Goal: Transaction & Acquisition: Purchase product/service

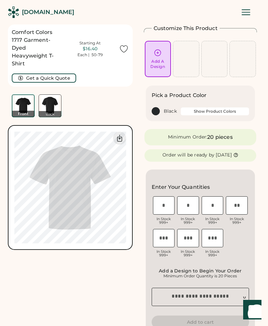
click at [220, 112] on button "Show Product Colors" at bounding box center [214, 111] width 68 height 8
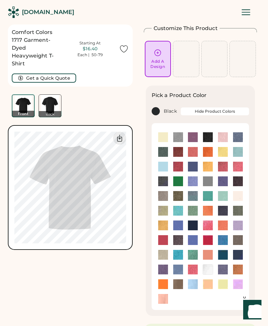
click at [158, 136] on img at bounding box center [163, 137] width 10 height 10
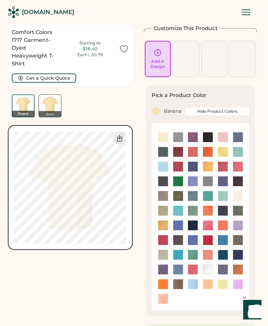
click at [163, 210] on img at bounding box center [163, 211] width 10 height 10
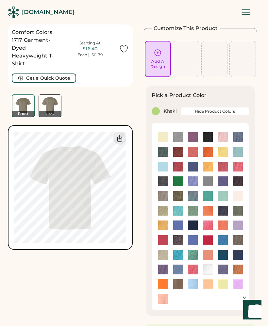
click at [158, 54] on icon at bounding box center [157, 53] width 8 height 8
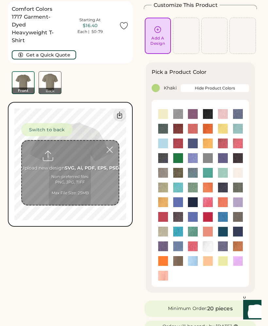
scroll to position [24, 0]
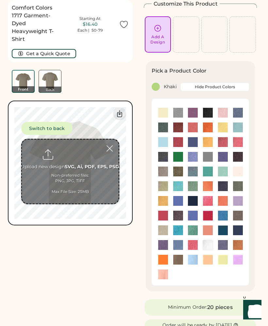
click at [86, 161] on input "file" at bounding box center [70, 171] width 97 height 64
type input "**********"
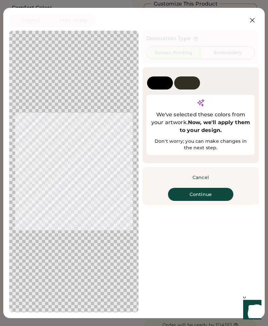
click at [189, 82] on div at bounding box center [187, 82] width 26 height 13
click at [202, 201] on button "Continue" at bounding box center [200, 194] width 65 height 13
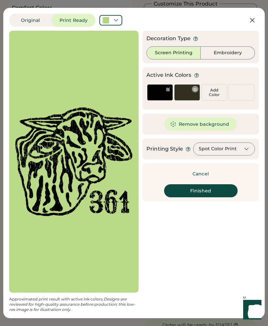
click at [186, 94] on div at bounding box center [186, 97] width 25 height 6
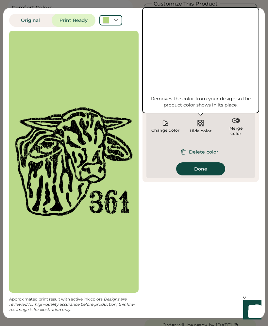
click at [199, 123] on img at bounding box center [200, 123] width 8 height 8
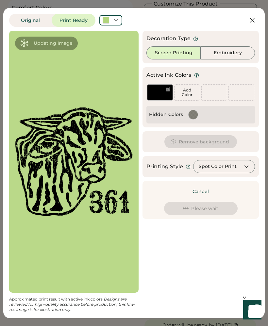
click at [154, 137] on div "Remove background" at bounding box center [200, 141] width 116 height 21
click at [117, 19] on icon at bounding box center [116, 20] width 6 height 6
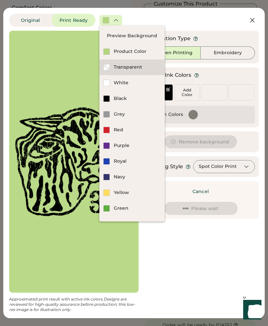
click at [129, 70] on div "Transparent" at bounding box center [131, 67] width 65 height 16
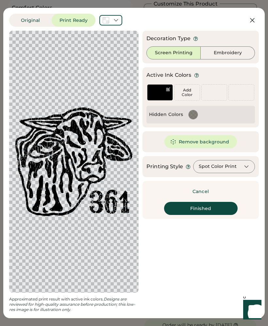
click at [200, 208] on button "Finished" at bounding box center [200, 208] width 73 height 13
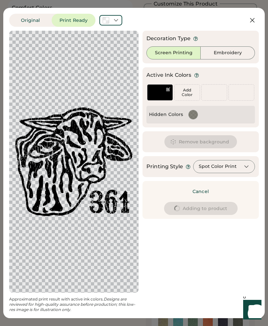
type input "****"
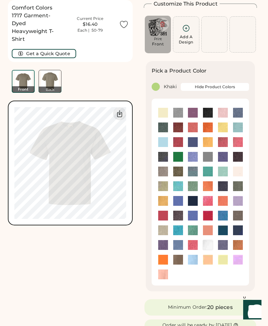
type input "****"
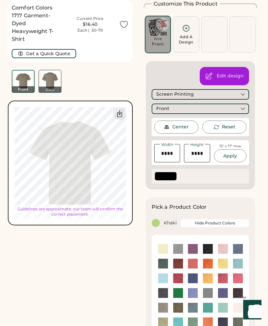
type input "****"
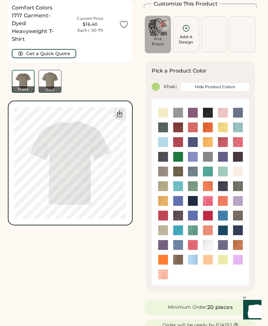
type input "****"
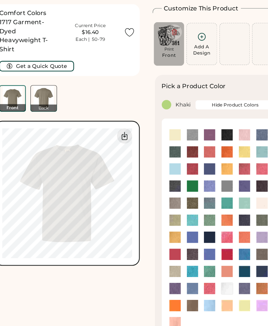
scroll to position [20, 0]
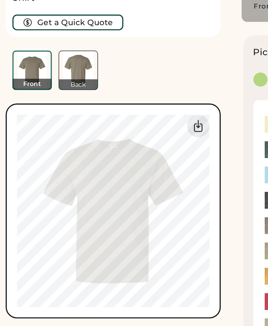
type input "****"
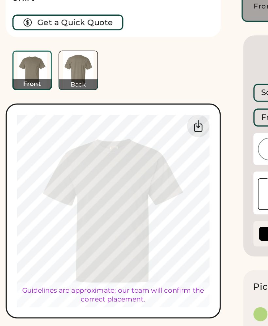
type input "****"
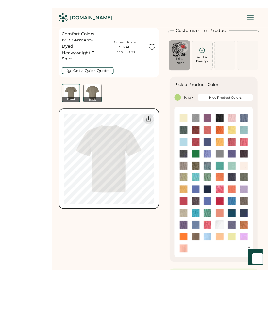
scroll to position [42, 0]
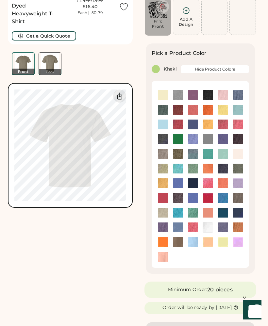
click at [167, 212] on img at bounding box center [163, 213] width 10 height 10
click at [236, 200] on img at bounding box center [238, 198] width 10 height 10
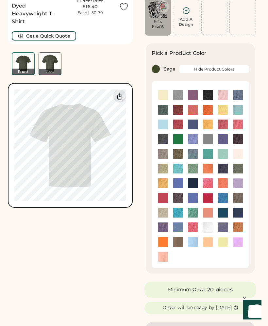
click at [166, 166] on img at bounding box center [163, 169] width 10 height 10
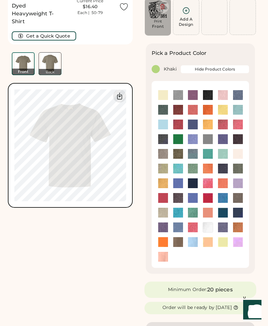
click at [163, 156] on img at bounding box center [163, 154] width 10 height 10
click at [179, 155] on img at bounding box center [178, 154] width 10 height 10
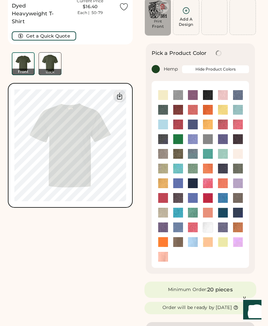
click at [236, 154] on img at bounding box center [238, 154] width 10 height 10
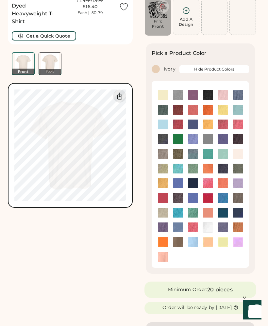
click at [161, 239] on img at bounding box center [163, 242] width 10 height 10
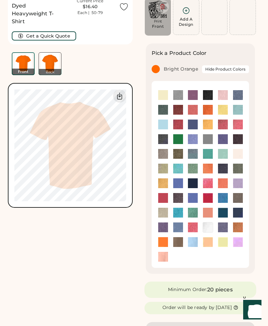
click at [193, 225] on img at bounding box center [193, 227] width 10 height 10
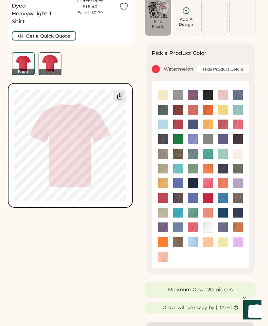
click at [176, 226] on img at bounding box center [178, 227] width 10 height 10
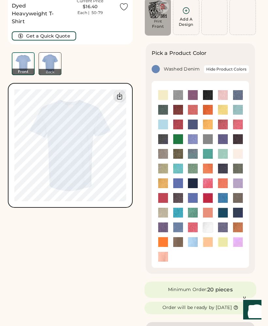
click at [166, 212] on img at bounding box center [163, 213] width 10 height 10
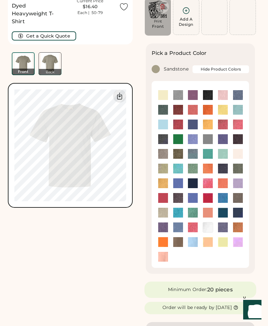
click at [164, 167] on img at bounding box center [163, 169] width 10 height 10
click at [178, 95] on img at bounding box center [178, 95] width 10 height 10
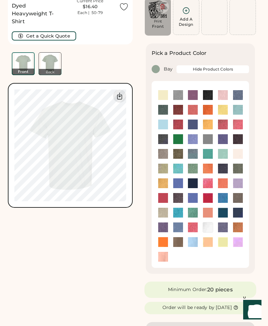
click at [222, 114] on img at bounding box center [223, 110] width 10 height 10
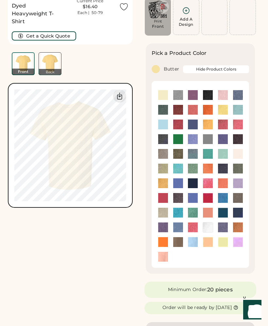
click at [237, 184] on img at bounding box center [238, 183] width 10 height 10
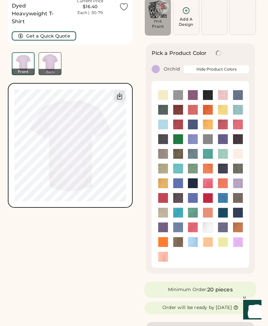
click at [234, 168] on img at bounding box center [238, 169] width 10 height 10
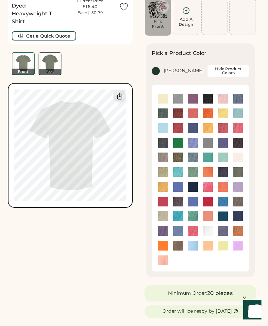
click at [240, 200] on img at bounding box center [238, 201] width 10 height 10
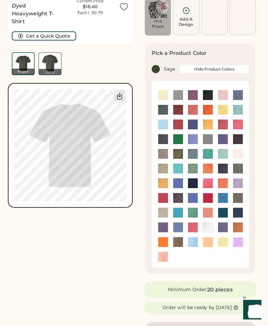
click at [224, 241] on img at bounding box center [223, 242] width 10 height 10
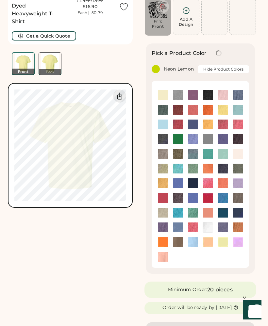
click at [208, 228] on img at bounding box center [208, 227] width 10 height 10
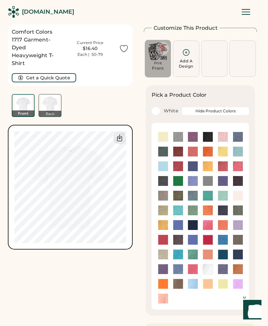
scroll to position [7, 0]
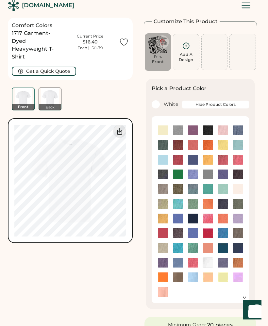
click at [163, 133] on img at bounding box center [163, 130] width 10 height 10
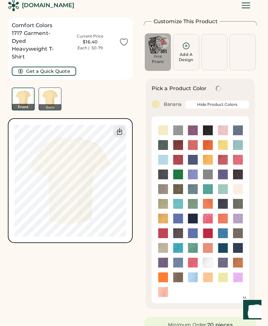
click at [161, 205] on img at bounding box center [163, 204] width 10 height 10
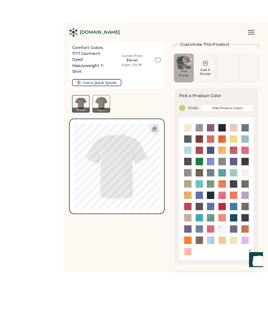
scroll to position [45, 0]
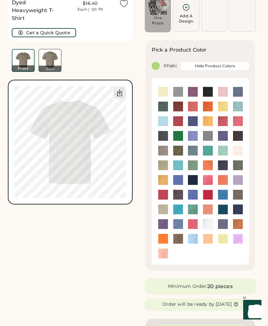
click at [163, 210] on img at bounding box center [163, 209] width 10 height 10
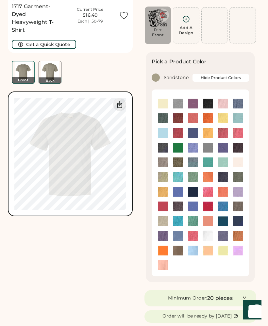
scroll to position [0, 0]
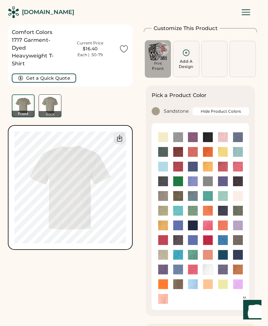
click at [250, 14] on icon at bounding box center [245, 12] width 11 height 11
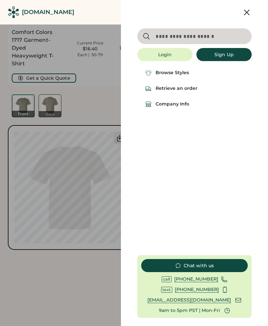
click at [178, 73] on div "Browse Styles" at bounding box center [171, 73] width 33 height 7
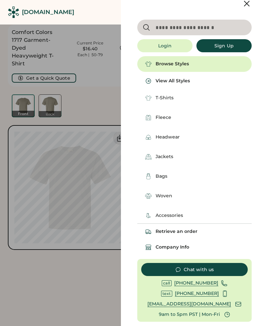
scroll to position [9, 0]
click at [163, 99] on div "T-Shirts" at bounding box center [164, 98] width 18 height 7
click at [164, 103] on div "T-Shirts" at bounding box center [198, 98] width 106 height 16
click at [168, 98] on div "T-Shirts" at bounding box center [164, 98] width 18 height 7
click at [148, 98] on img at bounding box center [148, 98] width 7 height 7
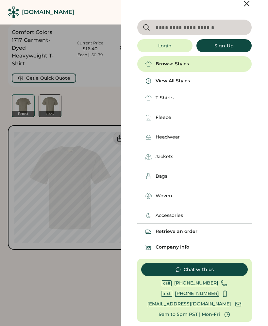
click at [180, 63] on div "Browse Styles" at bounding box center [171, 64] width 33 height 7
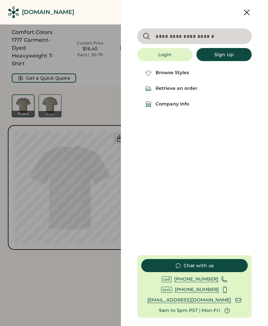
click at [178, 71] on div "Browse Styles" at bounding box center [171, 73] width 33 height 7
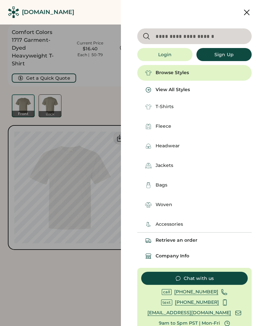
click at [173, 89] on div "View All Styles" at bounding box center [172, 89] width 34 height 7
click at [150, 88] on icon at bounding box center [148, 89] width 7 height 7
click at [163, 108] on div "T-Shirts" at bounding box center [164, 106] width 18 height 7
click at [146, 108] on img at bounding box center [148, 106] width 7 height 7
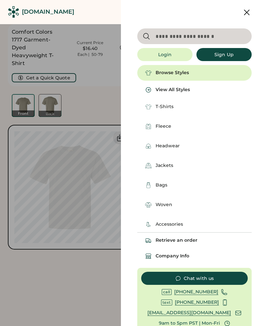
click at [193, 34] on input "input" at bounding box center [194, 36] width 114 height 16
type input "*"
type input "**********"
click at [171, 55] on button "Login" at bounding box center [164, 54] width 55 height 13
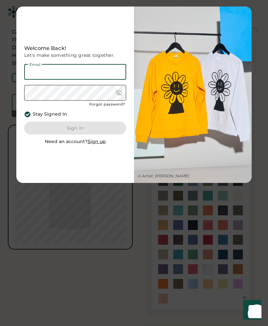
click at [105, 72] on input "email" at bounding box center [75, 72] width 102 height 16
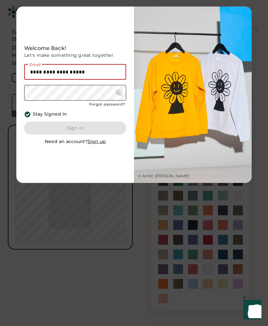
type input "**********"
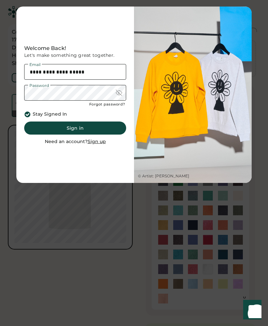
click at [83, 125] on button "Sign in" at bounding box center [75, 127] width 102 height 13
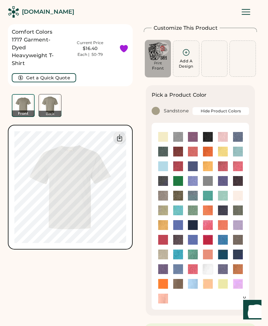
click at [247, 15] on icon at bounding box center [245, 11] width 11 height 11
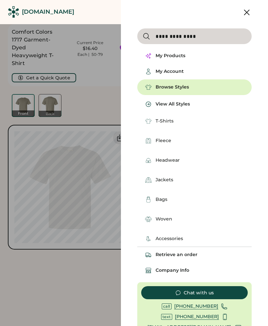
click at [161, 119] on div "T-Shirts" at bounding box center [164, 121] width 18 height 7
click at [149, 124] on img at bounding box center [148, 121] width 7 height 7
click at [164, 85] on div "Browse Styles" at bounding box center [171, 87] width 33 height 7
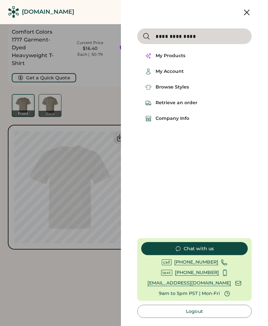
click at [208, 39] on input "input" at bounding box center [194, 36] width 114 height 16
click at [247, 15] on icon at bounding box center [246, 13] width 10 height 10
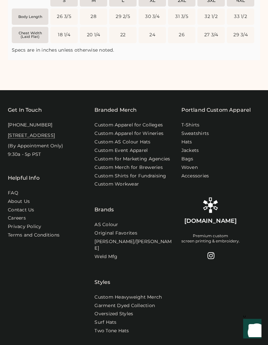
scroll to position [868, 0]
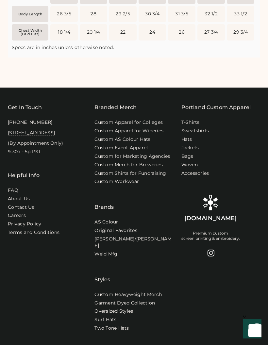
click at [141, 300] on link "Garment Dyed Collection" at bounding box center [124, 303] width 60 height 7
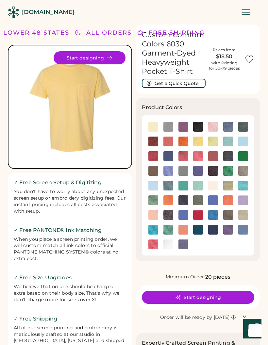
click at [236, 215] on div at bounding box center [242, 215] width 15 height 10
click at [243, 213] on img at bounding box center [243, 215] width 10 height 10
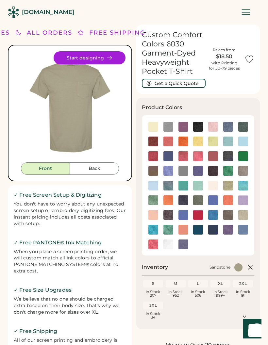
click at [215, 184] on img at bounding box center [213, 185] width 10 height 10
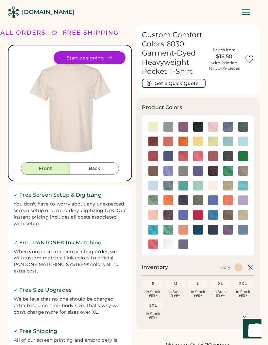
click at [169, 125] on img at bounding box center [168, 127] width 10 height 10
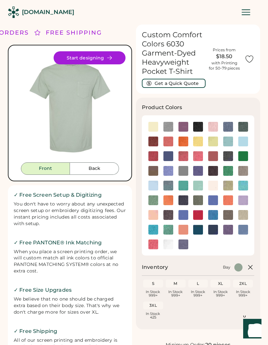
click at [229, 126] on img at bounding box center [228, 127] width 10 height 10
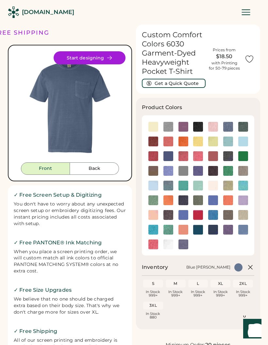
click at [156, 169] on img at bounding box center [153, 171] width 10 height 10
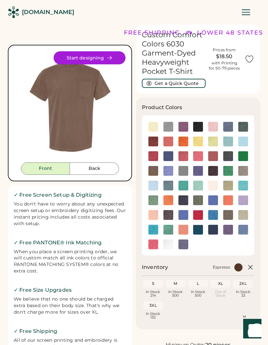
click at [184, 198] on img at bounding box center [183, 200] width 10 height 10
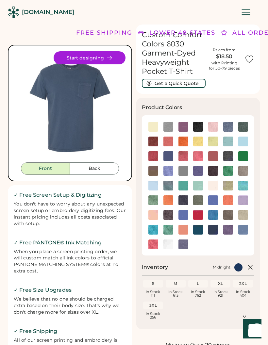
click at [214, 170] on img at bounding box center [213, 171] width 10 height 10
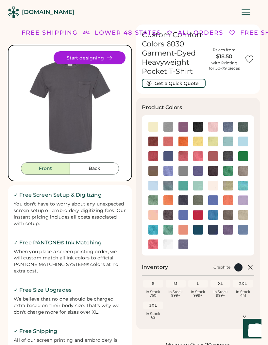
click at [168, 213] on img at bounding box center [168, 215] width 10 height 10
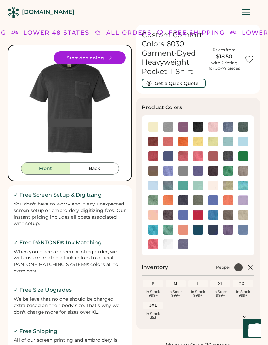
click at [184, 168] on img at bounding box center [183, 171] width 10 height 10
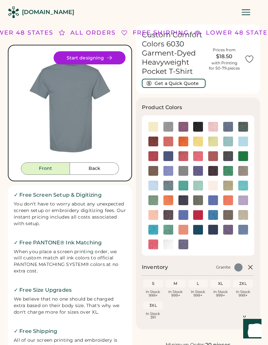
click at [170, 213] on img at bounding box center [168, 215] width 10 height 10
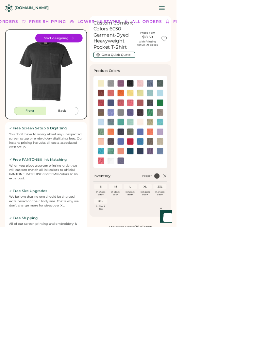
click at [213, 168] on img at bounding box center [213, 171] width 10 height 10
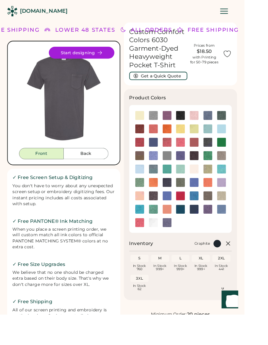
click at [169, 212] on img at bounding box center [168, 215] width 10 height 10
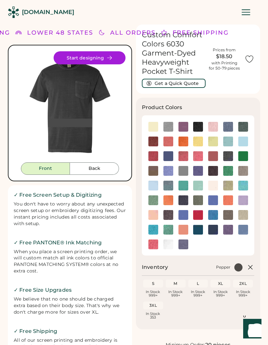
click at [214, 169] on img at bounding box center [213, 171] width 10 height 10
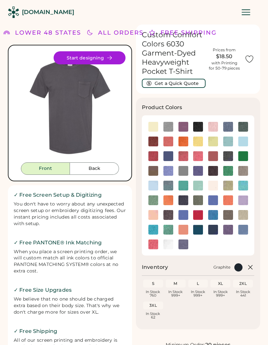
click at [228, 154] on img at bounding box center [228, 156] width 10 height 10
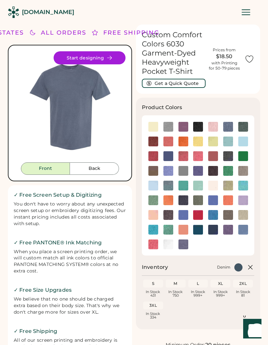
click at [169, 213] on img at bounding box center [168, 215] width 10 height 10
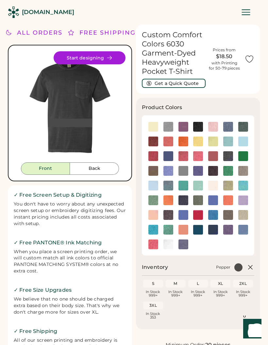
click at [228, 155] on img at bounding box center [228, 156] width 10 height 10
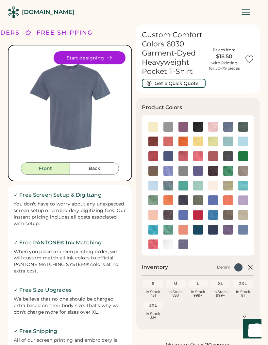
click at [245, 125] on img at bounding box center [243, 127] width 10 height 10
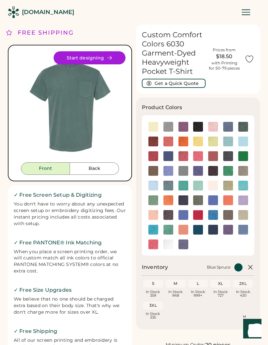
click at [229, 124] on img at bounding box center [228, 127] width 10 height 10
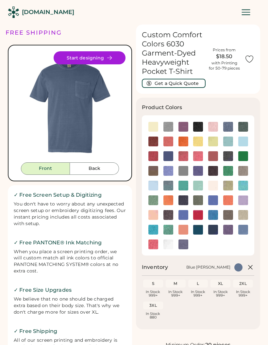
click at [217, 124] on img at bounding box center [213, 127] width 10 height 10
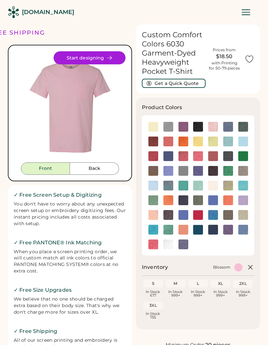
click at [198, 125] on img at bounding box center [198, 127] width 10 height 10
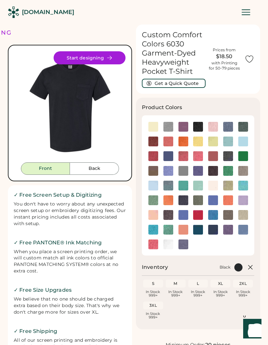
click at [229, 153] on img at bounding box center [228, 156] width 10 height 10
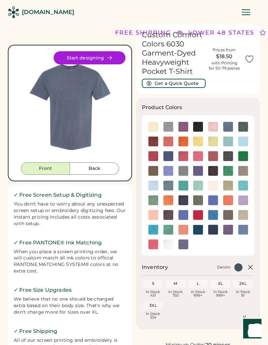
click at [229, 210] on img at bounding box center [228, 215] width 10 height 10
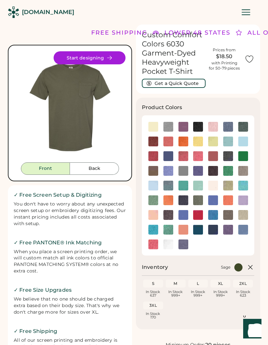
click at [169, 240] on img at bounding box center [168, 244] width 10 height 10
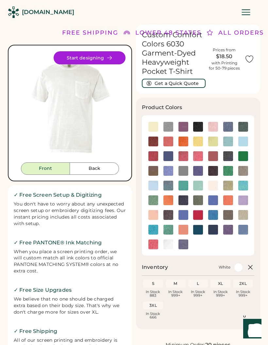
click at [170, 211] on img at bounding box center [168, 215] width 10 height 10
